Goal: Task Accomplishment & Management: Complete application form

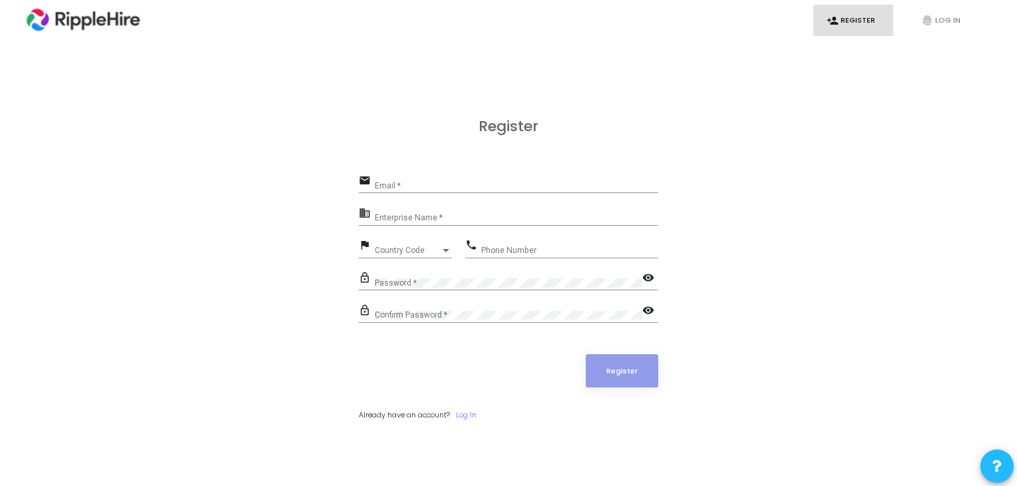
click at [578, 195] on div "email Email *" at bounding box center [508, 187] width 299 height 31
click at [584, 180] on div "Email *" at bounding box center [516, 182] width 283 height 21
type input "[EMAIL_ADDRESS][DOMAIN_NAME]"
type input "Ripplehire"
click at [416, 249] on span "Country Code" at bounding box center [398, 250] width 47 height 9
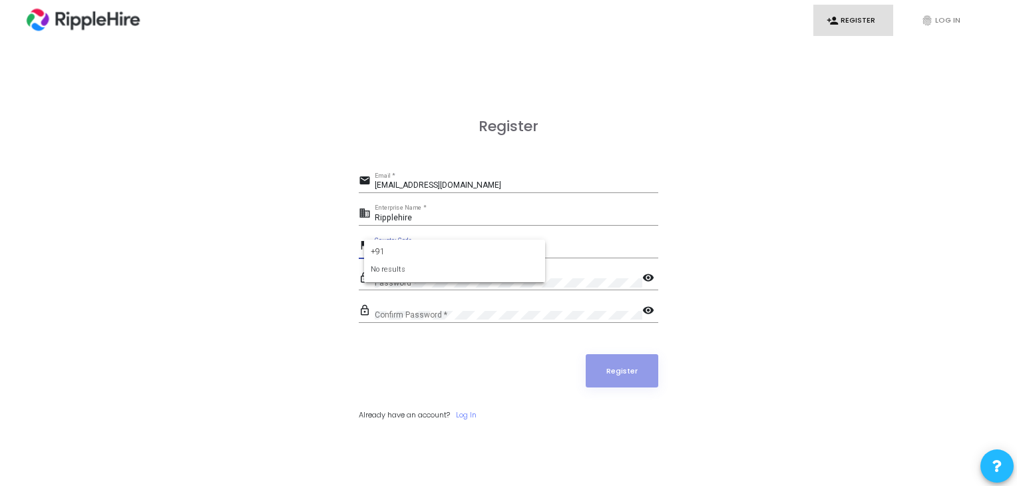
click at [401, 249] on input "+91" at bounding box center [455, 252] width 168 height 12
click at [402, 251] on input "+91" at bounding box center [455, 252] width 168 height 12
type input "+"
type input "indi"
click at [422, 299] on span "India +91" at bounding box center [455, 298] width 160 height 22
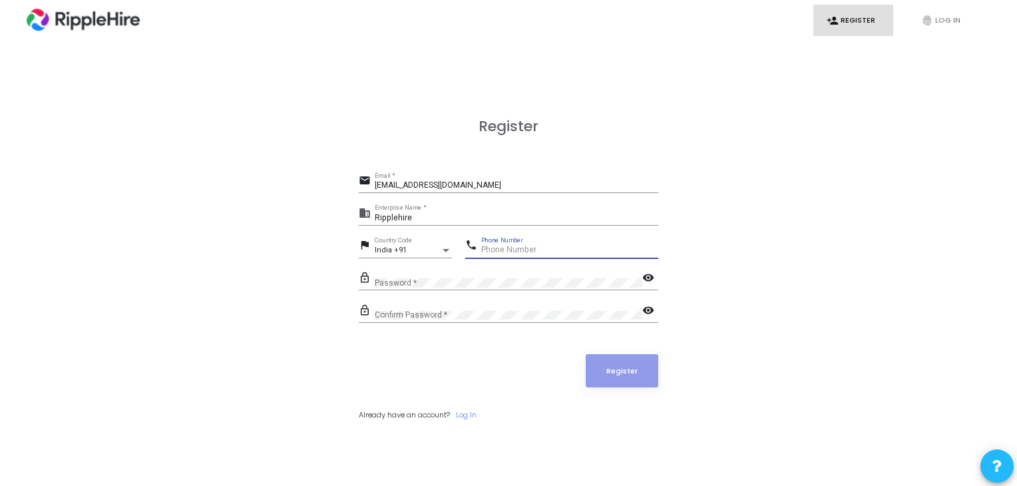
click at [508, 249] on input "Phone Number" at bounding box center [569, 250] width 177 height 9
type input "9611092727"
click at [551, 273] on div "Password *" at bounding box center [508, 279] width 267 height 21
click at [647, 277] on mat-icon "visibility" at bounding box center [650, 279] width 16 height 16
click at [572, 306] on div "Confirm Password *" at bounding box center [508, 312] width 267 height 21
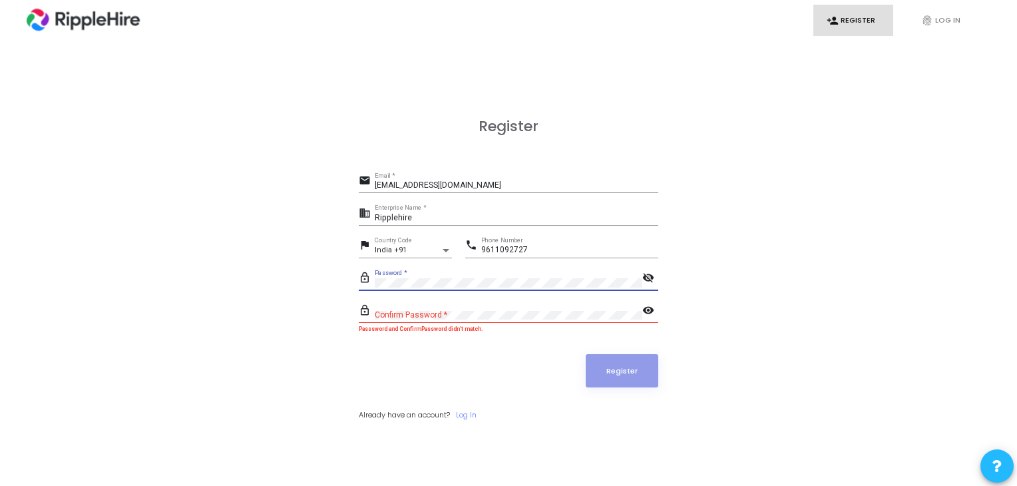
click at [434, 321] on div "Confirm Password *" at bounding box center [508, 312] width 267 height 21
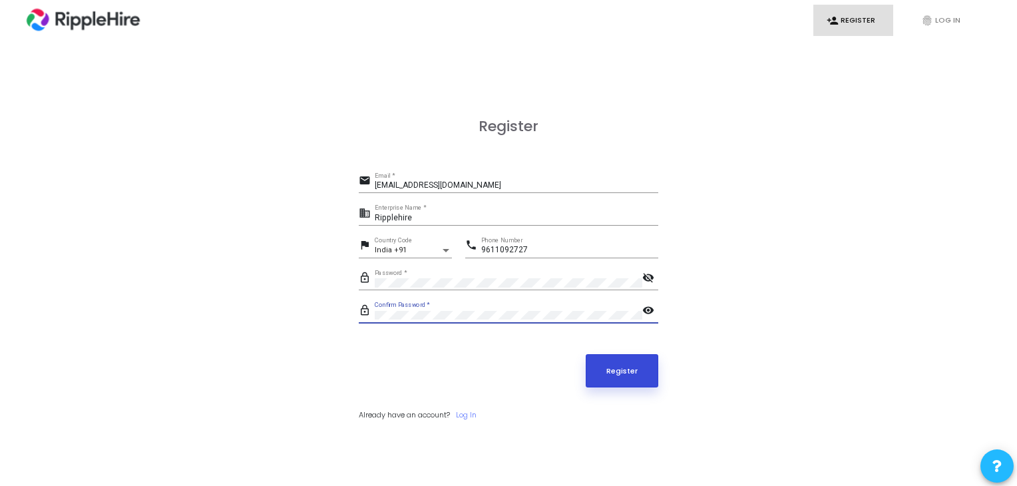
click at [622, 379] on button "Register" at bounding box center [621, 370] width 73 height 33
click at [611, 367] on button "Register" at bounding box center [621, 370] width 73 height 33
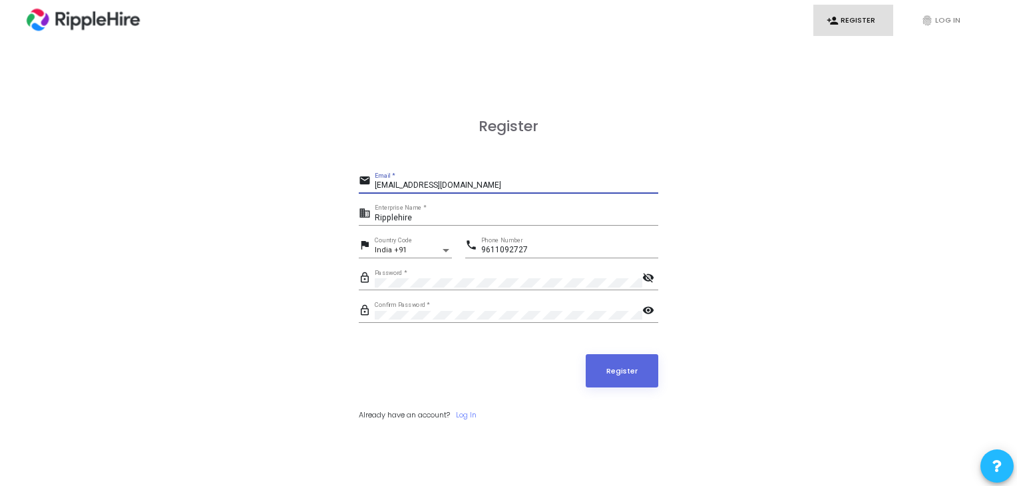
click at [420, 183] on input "venkatesh.k@ripplehire.com" at bounding box center [516, 185] width 283 height 9
click at [447, 222] on input "Ripplehire" at bounding box center [516, 218] width 283 height 9
click at [651, 277] on mat-icon "visibility_off" at bounding box center [650, 279] width 16 height 16
click at [623, 378] on button "Register" at bounding box center [621, 370] width 73 height 33
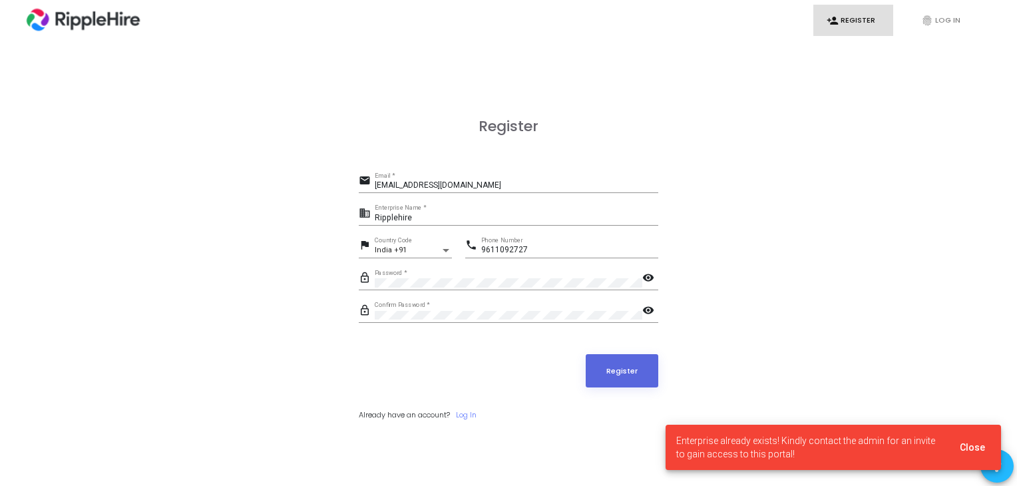
click at [756, 453] on span "Enterprise already exists! Kindly contact the admin for an invite to gain acces…" at bounding box center [809, 447] width 267 height 27
click at [473, 415] on link "Log In" at bounding box center [466, 414] width 21 height 11
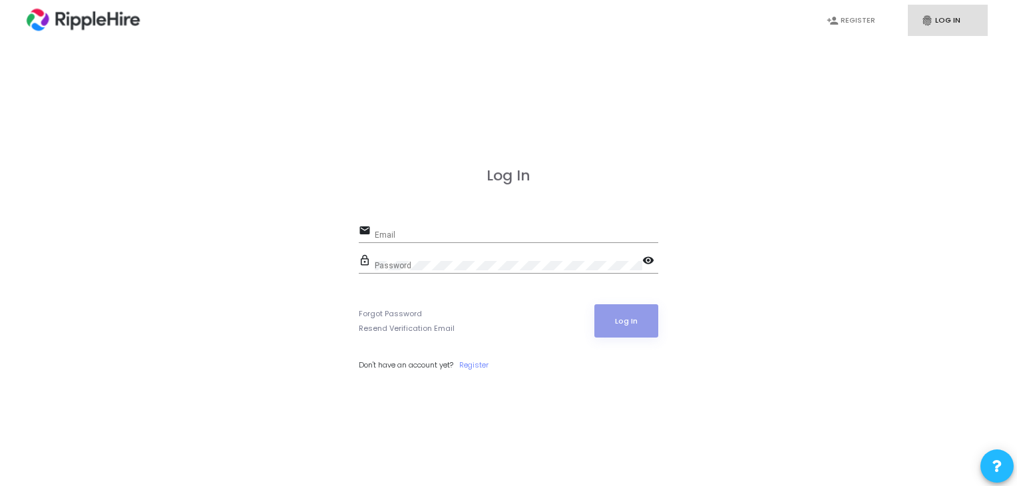
click at [405, 249] on div "email Email" at bounding box center [508, 237] width 299 height 31
click at [410, 246] on div "email Email" at bounding box center [508, 237] width 299 height 31
click at [415, 236] on input "Email" at bounding box center [516, 234] width 283 height 9
type input "venkatesh.k@ripplehire.com"
click at [399, 314] on link "Forgot Password" at bounding box center [390, 313] width 63 height 11
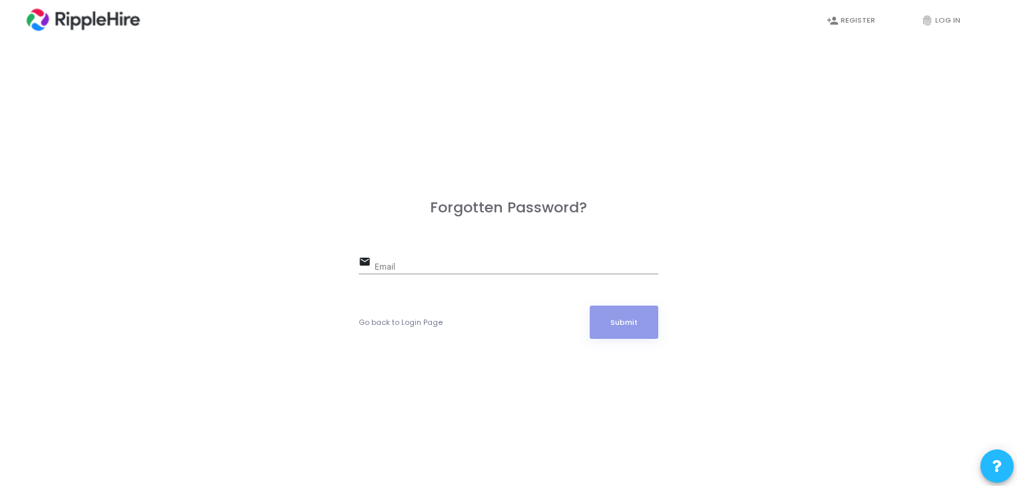
click at [439, 251] on div "Forgotten Password? email Email Go back to Login Page Submit" at bounding box center [508, 283] width 299 height 169
click at [437, 267] on input "Email" at bounding box center [516, 266] width 283 height 9
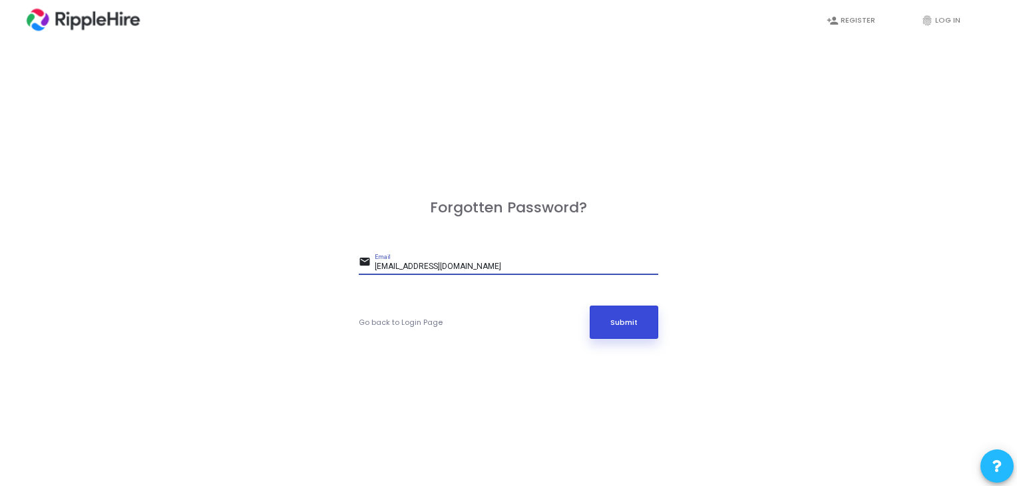
type input "venkatesh.k@ripplehire.com"
click at [616, 324] on button "Submit" at bounding box center [623, 321] width 69 height 33
click at [431, 266] on input "venkatesh.k@ripplehire.com" at bounding box center [516, 266] width 283 height 9
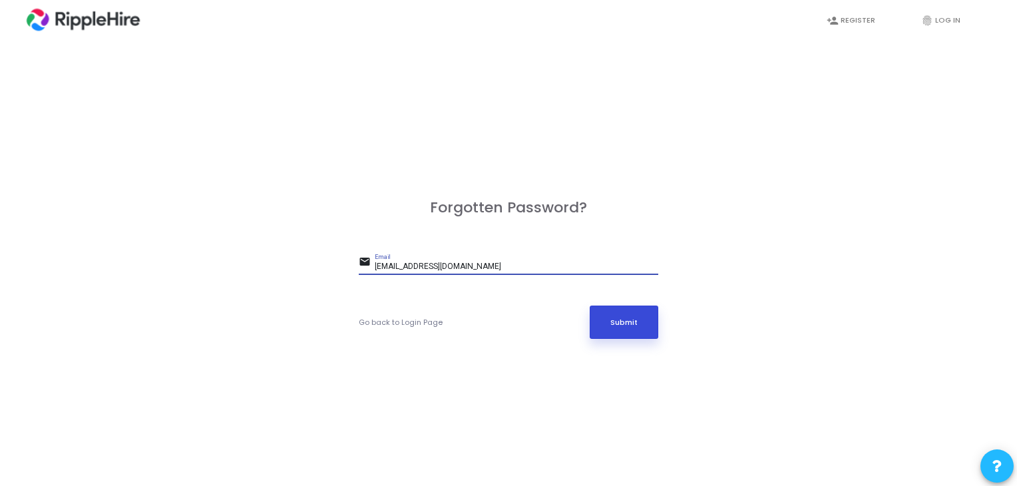
click at [619, 316] on button "Submit" at bounding box center [623, 321] width 69 height 33
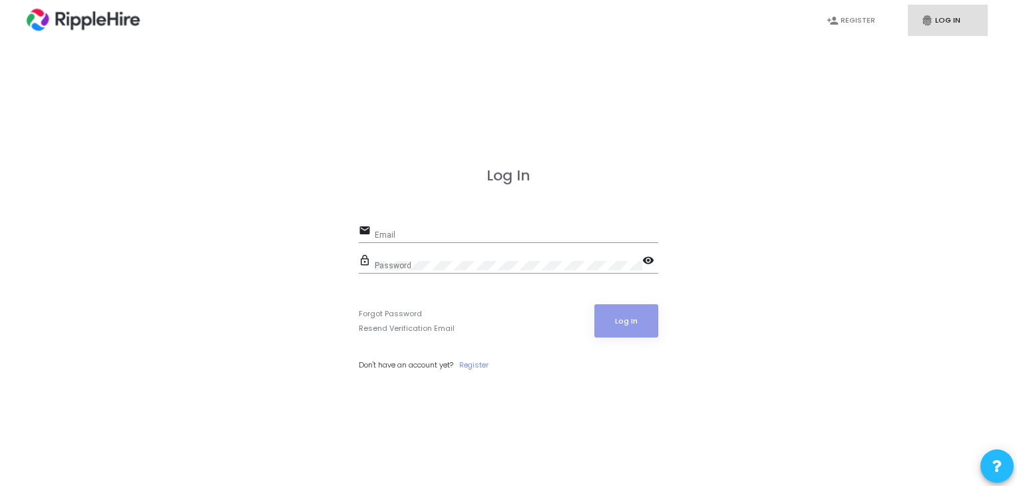
click at [444, 243] on div "email Email" at bounding box center [508, 237] width 299 height 31
click at [426, 230] on input "Email" at bounding box center [516, 234] width 283 height 9
paste input "admin.ripplehire@codejudge.io"
type input "admin.ripplehire@codejudge.io"
click at [434, 259] on div "Password" at bounding box center [508, 262] width 267 height 21
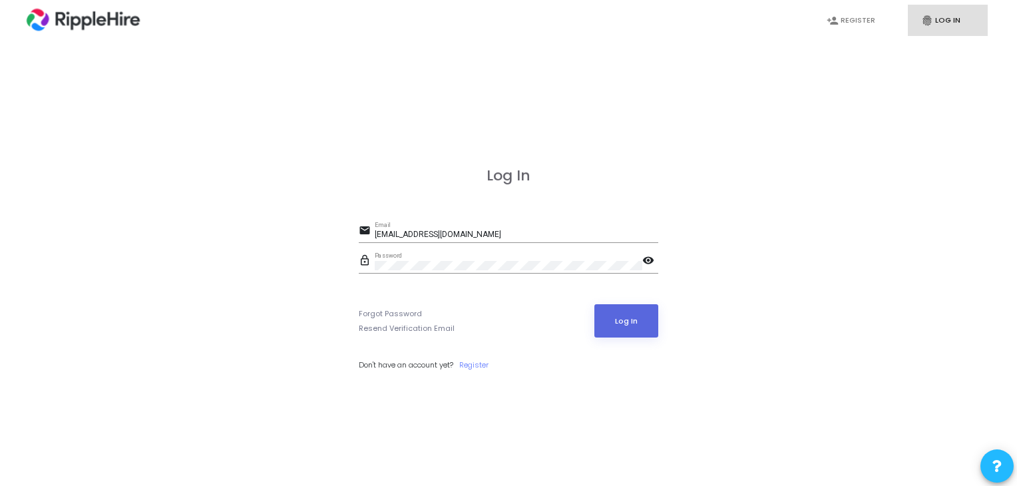
click at [649, 339] on form "email admin.ripplehire@codejudge.io Email lock_outline Password visibility Forg…" at bounding box center [508, 296] width 299 height 149
click at [647, 333] on button "Log In" at bounding box center [626, 320] width 65 height 33
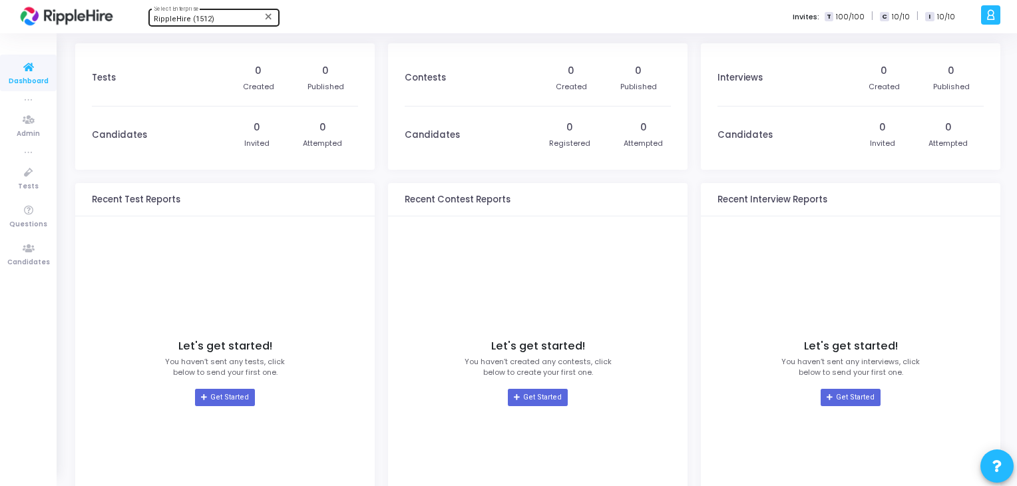
click at [233, 14] on div "RippleHire (1512) Select Enterprise" at bounding box center [214, 17] width 120 height 20
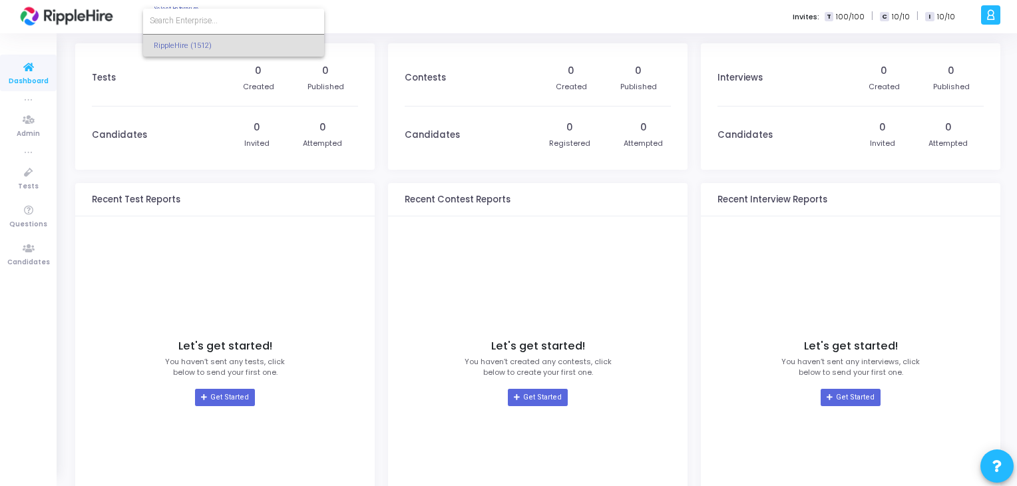
click at [359, 0] on div at bounding box center [508, 243] width 1017 height 486
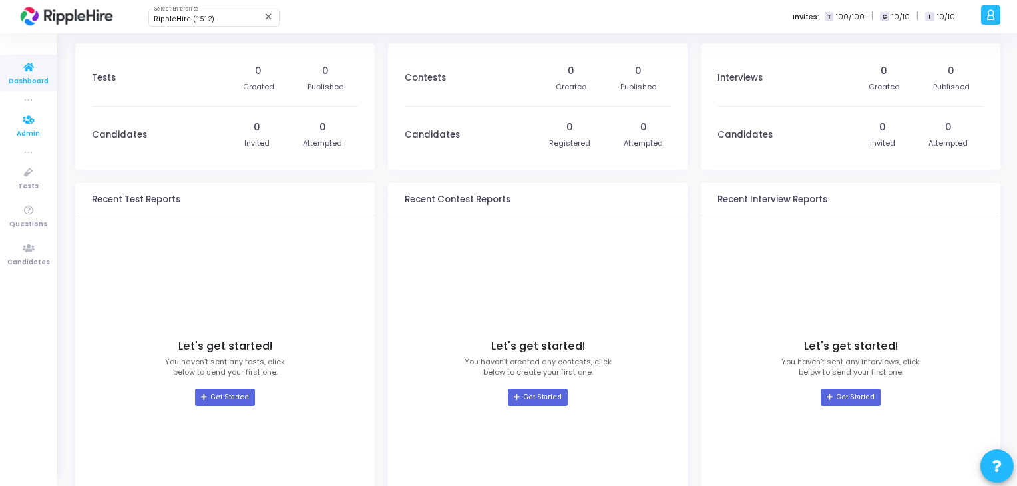
click at [17, 120] on icon at bounding box center [29, 120] width 28 height 17
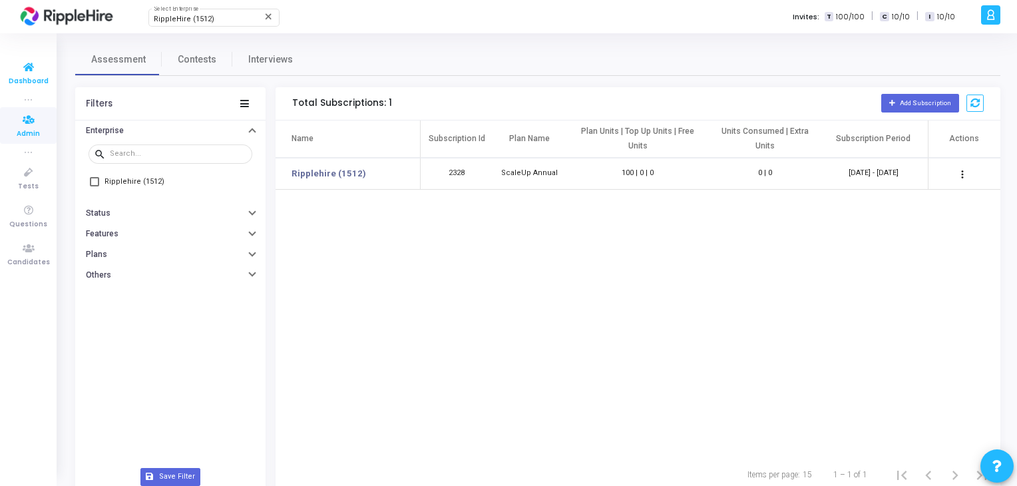
click at [32, 65] on icon at bounding box center [29, 67] width 28 height 17
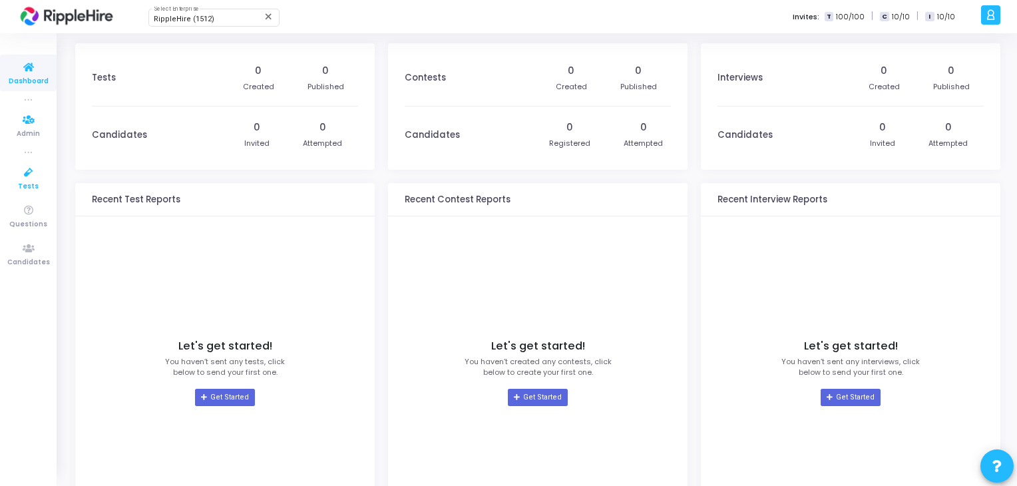
click at [27, 188] on span "Tests" at bounding box center [28, 186] width 21 height 11
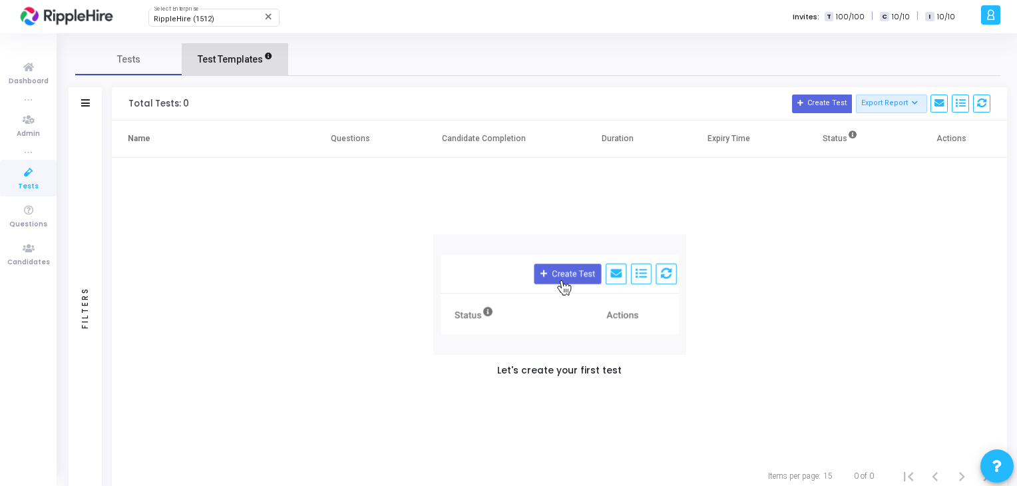
click at [235, 59] on span "Test Templates" at bounding box center [230, 60] width 65 height 14
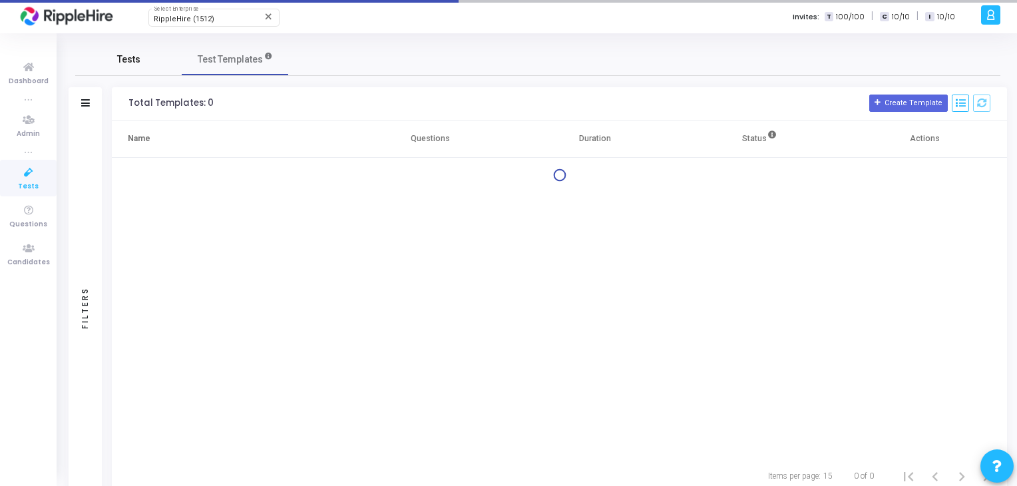
click at [152, 57] on link "Tests" at bounding box center [128, 59] width 106 height 32
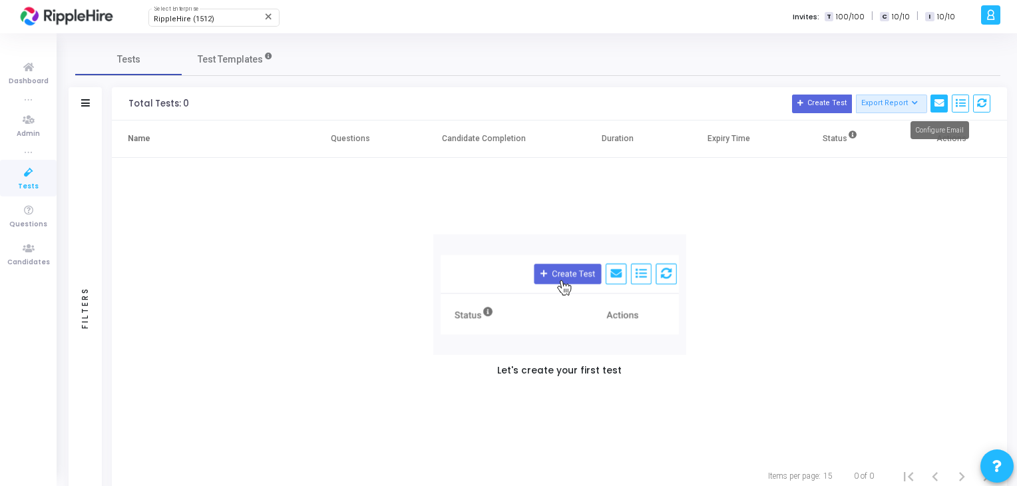
click at [941, 104] on icon at bounding box center [938, 102] width 9 height 9
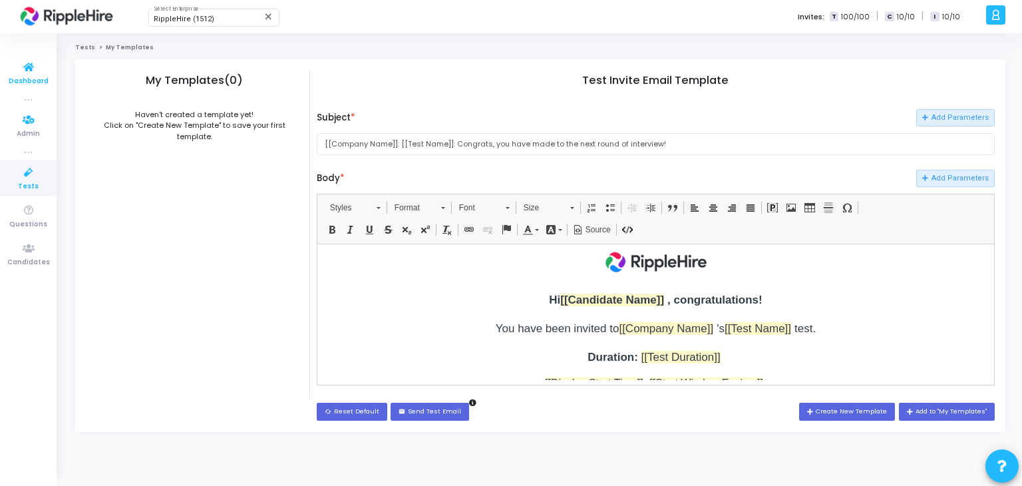
click at [13, 81] on span "Dashboard" at bounding box center [29, 81] width 40 height 11
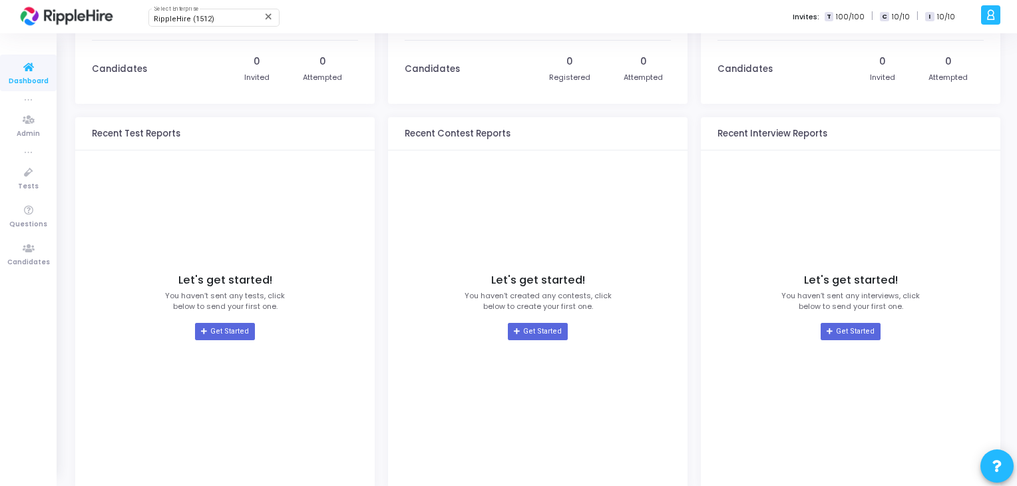
scroll to position [67, 0]
